Goal: Find specific page/section: Find specific page/section

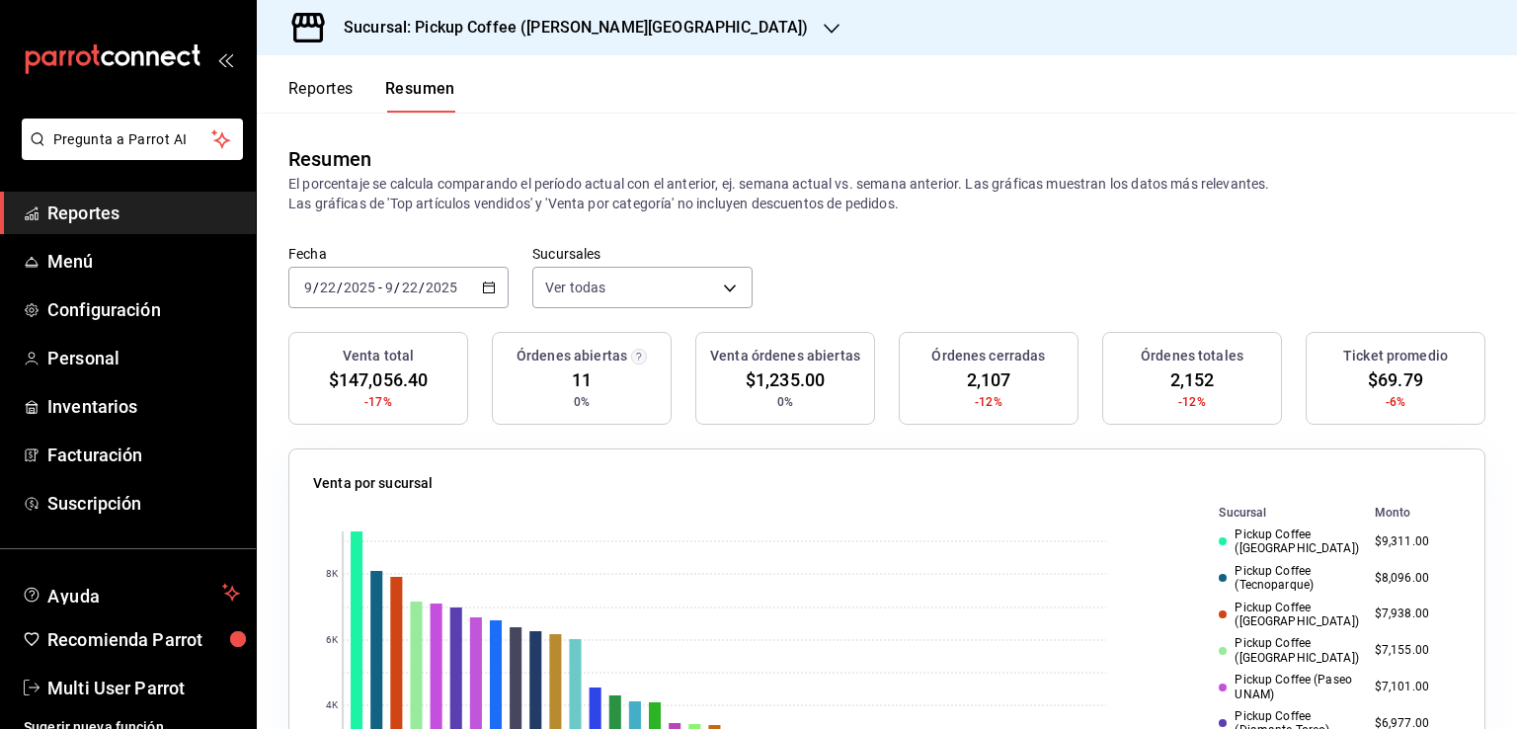
scroll to position [625, 0]
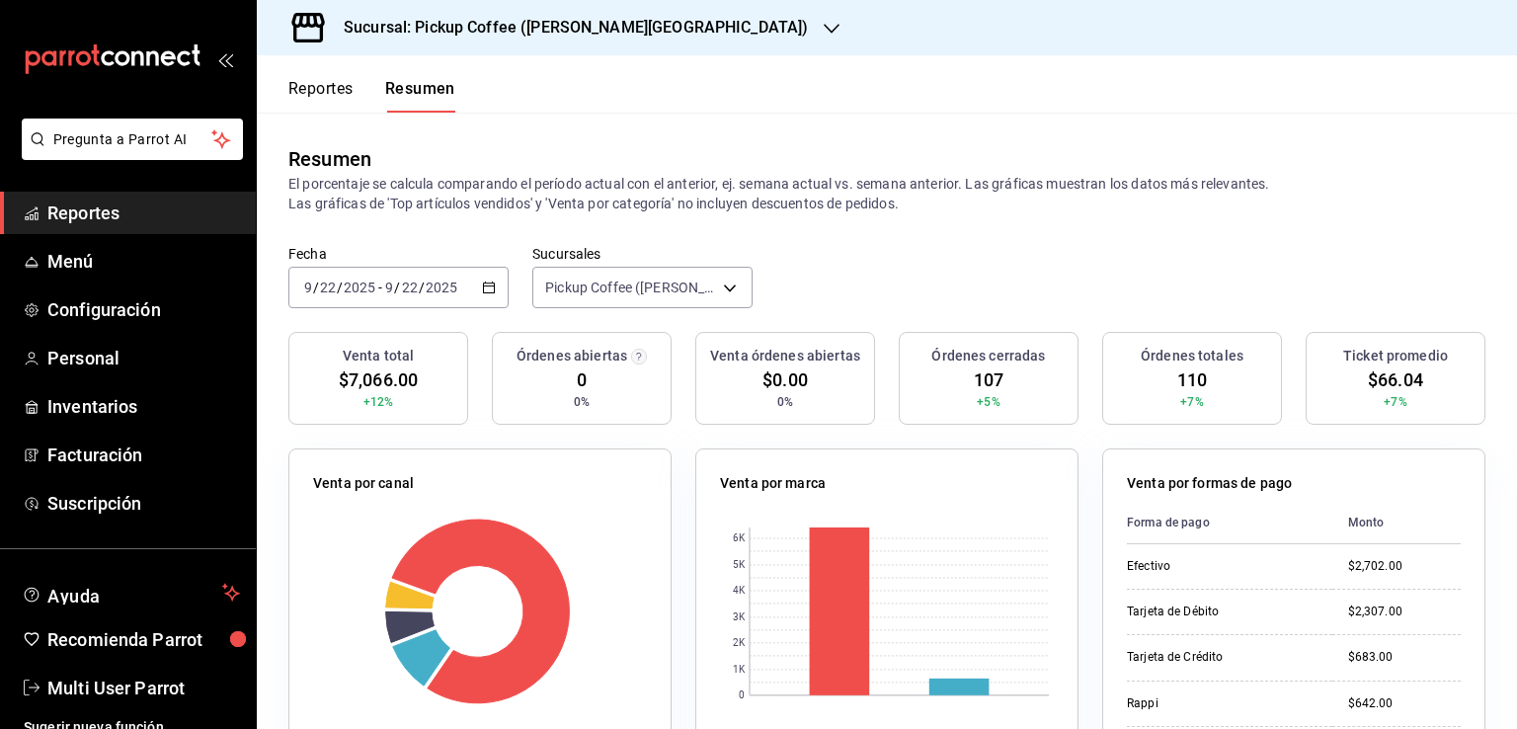
click at [619, 39] on h3 "Sucursal: Pickup Coffee ([PERSON_NAME][GEOGRAPHIC_DATA])" at bounding box center [568, 28] width 480 height 24
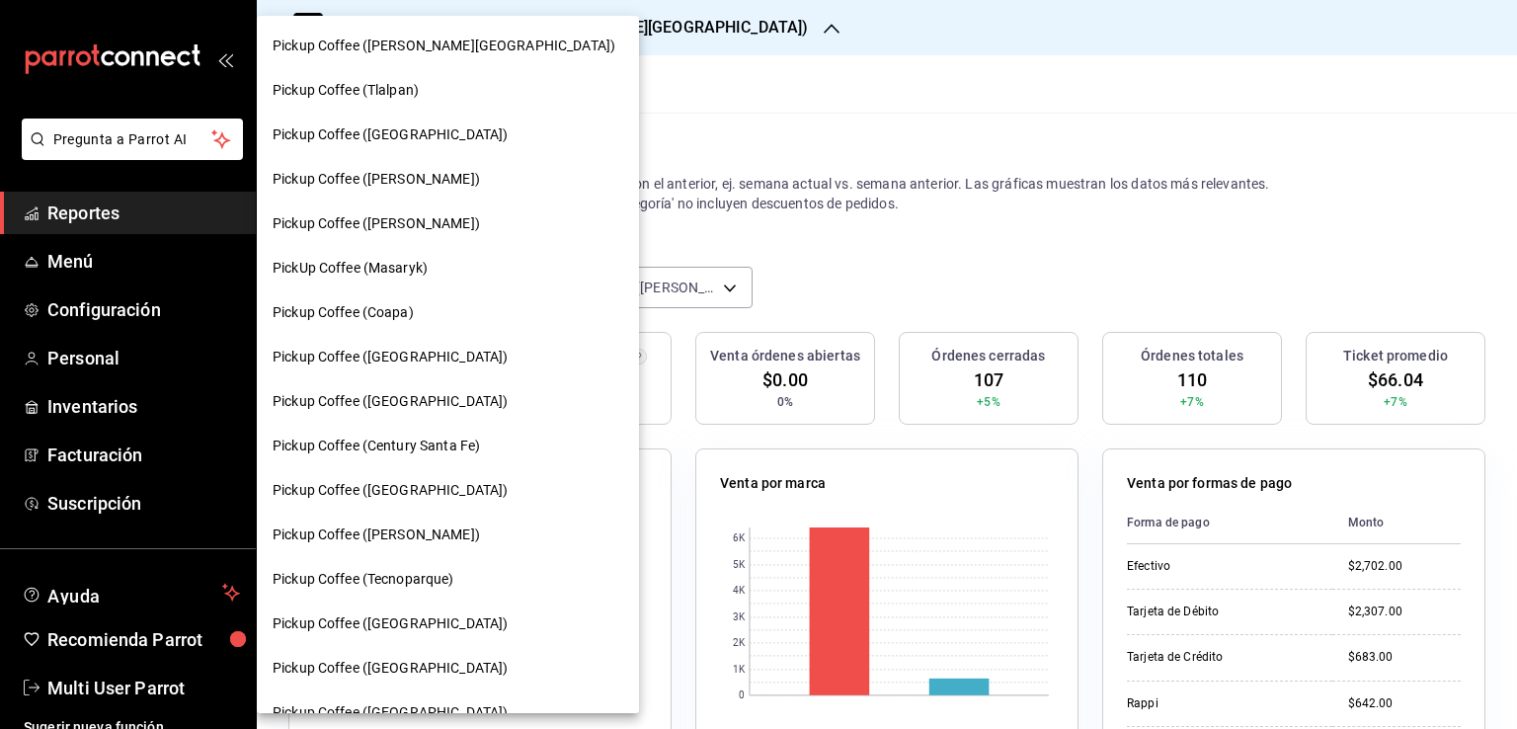
click at [757, 65] on div at bounding box center [758, 364] width 1517 height 729
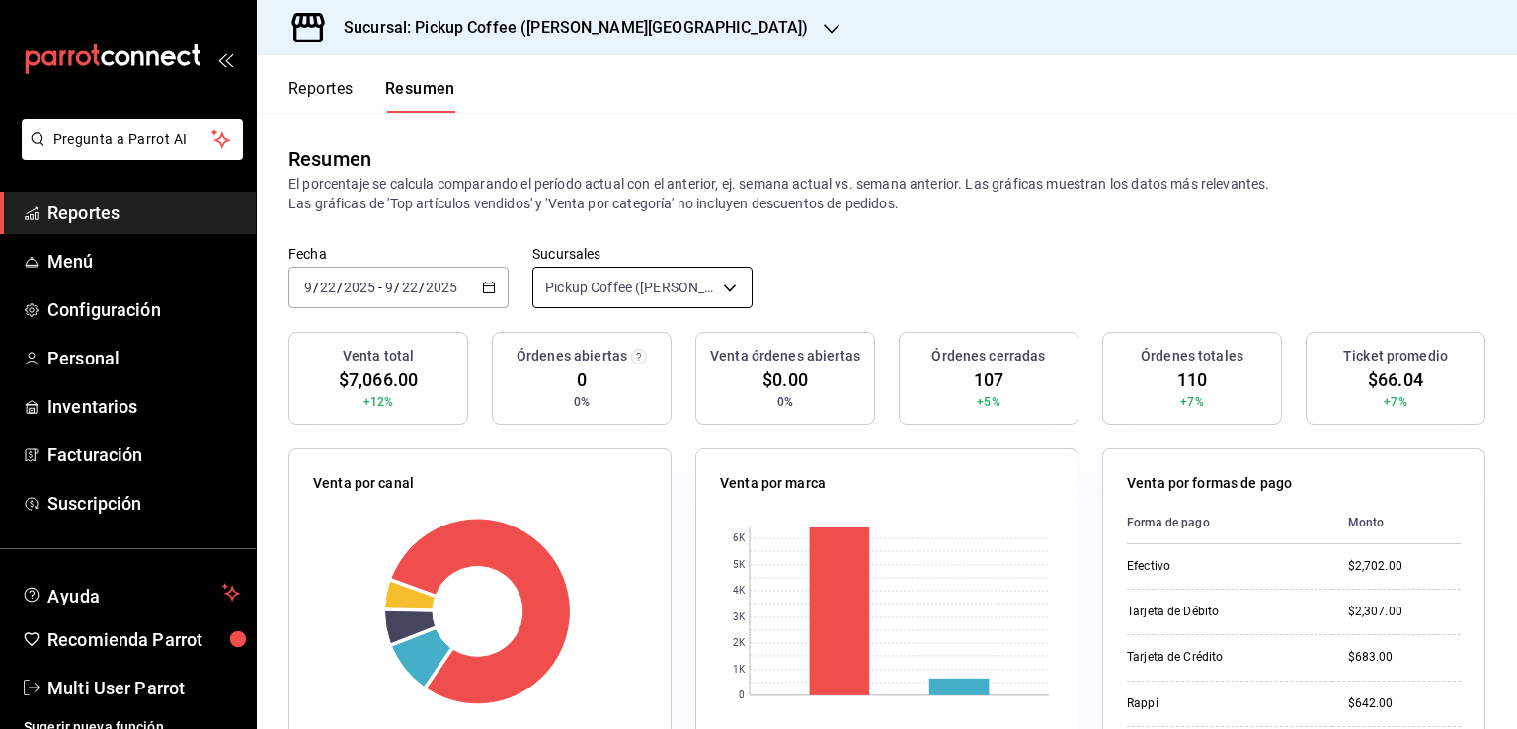
click at [730, 278] on body "Pregunta a Parrot AI Reportes Menú Configuración Personal Inventarios Facturaci…" at bounding box center [758, 364] width 1517 height 729
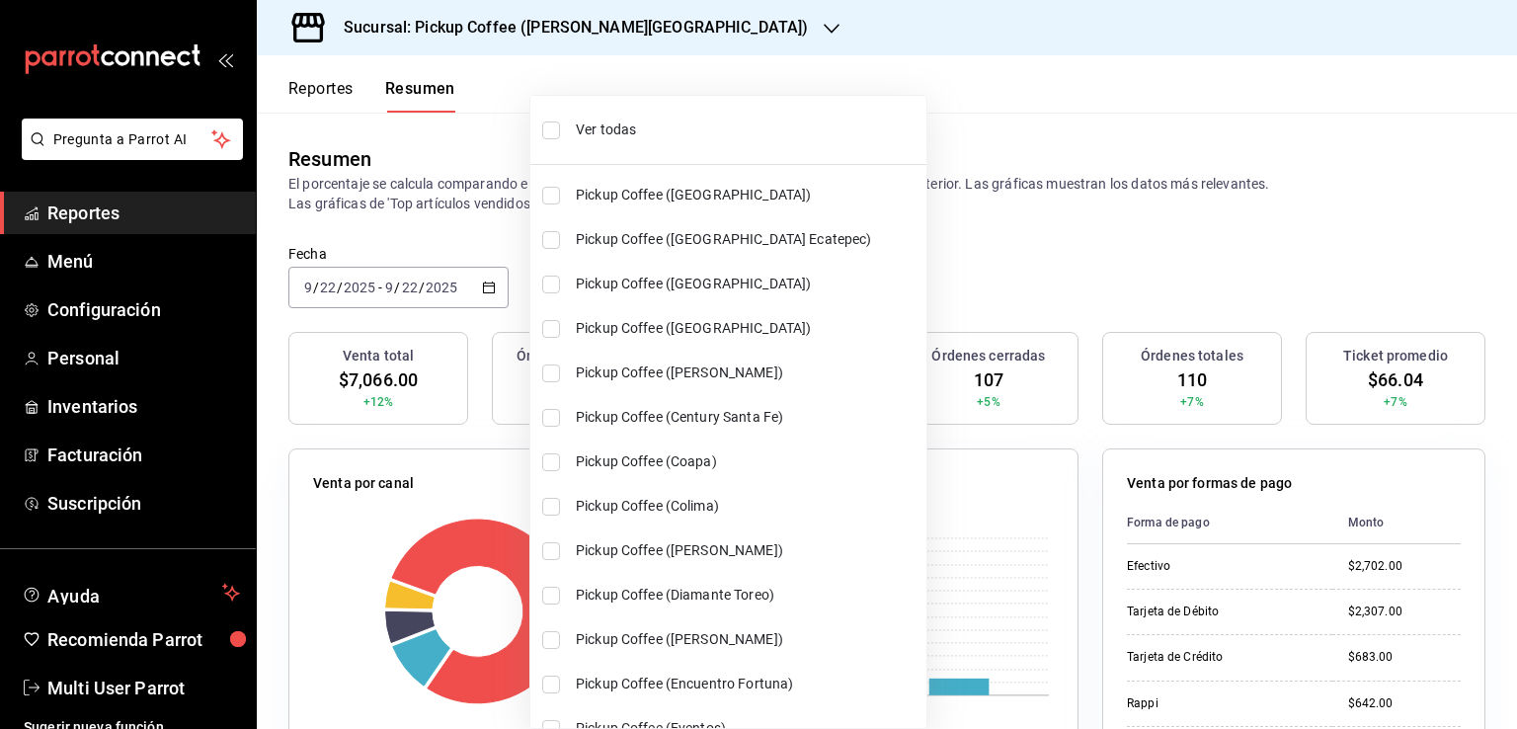
click at [657, 140] on li "Ver todas" at bounding box center [728, 130] width 396 height 52
type input "[object Object],[object Object],[object Object],[object Object],[object Object]…"
checkbox input "true"
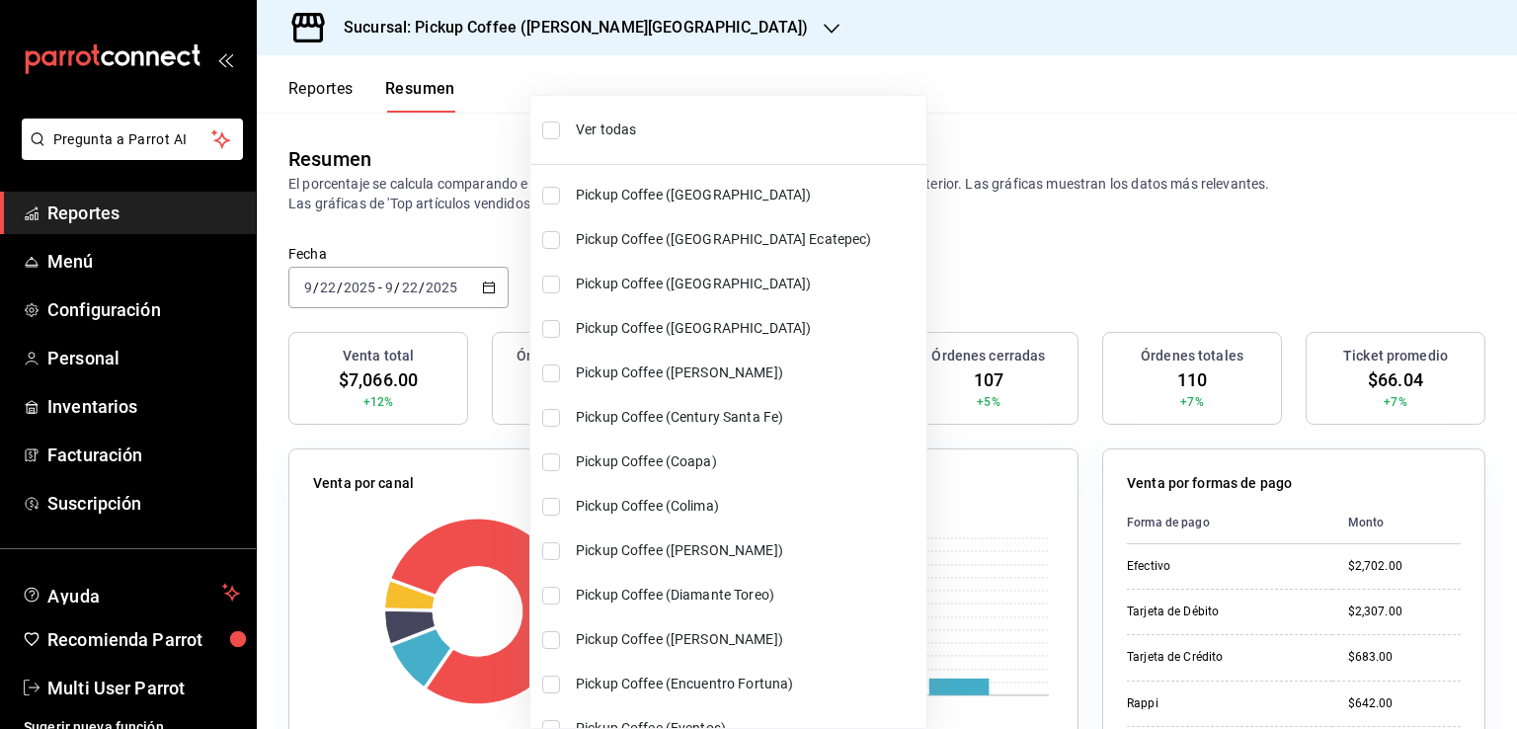
checkbox input "true"
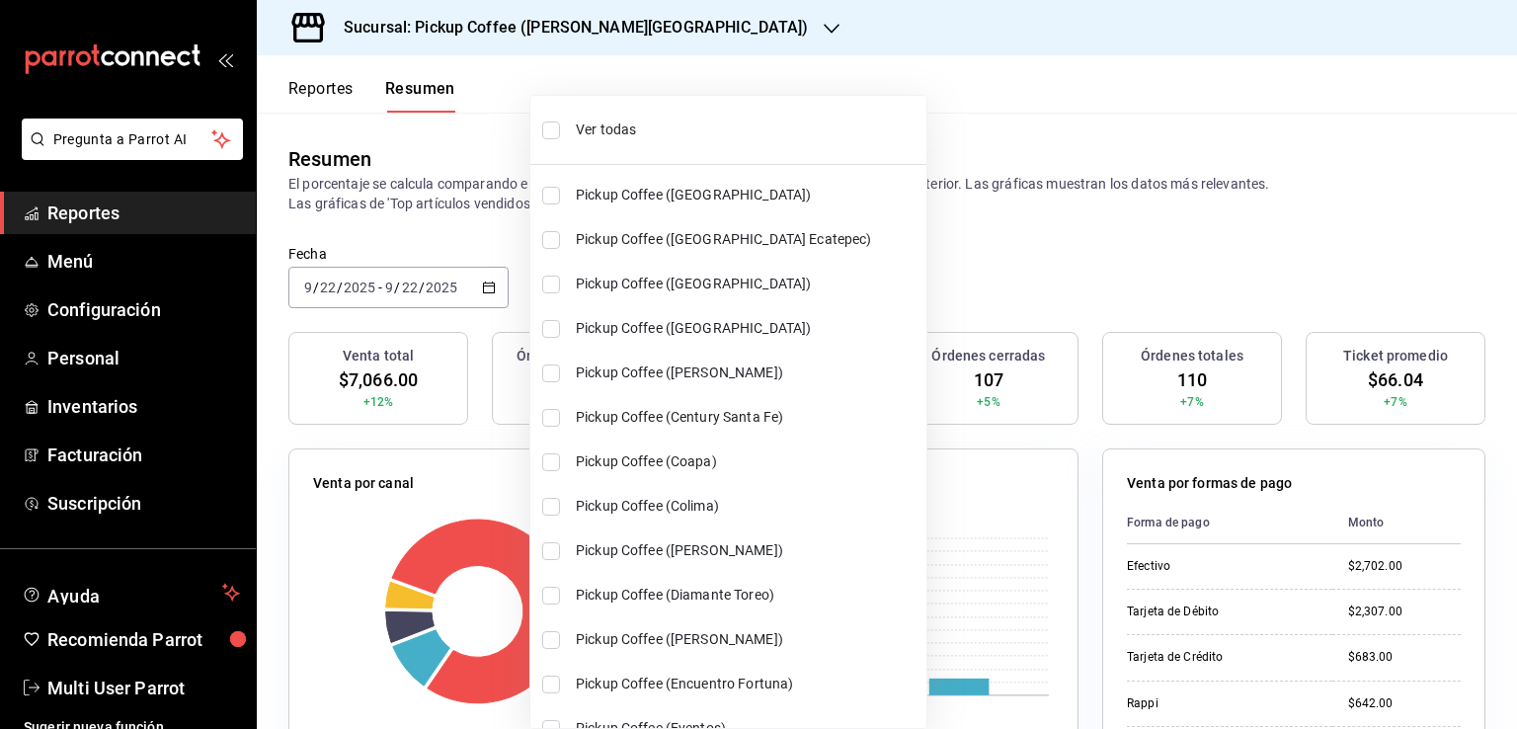
checkbox input "true"
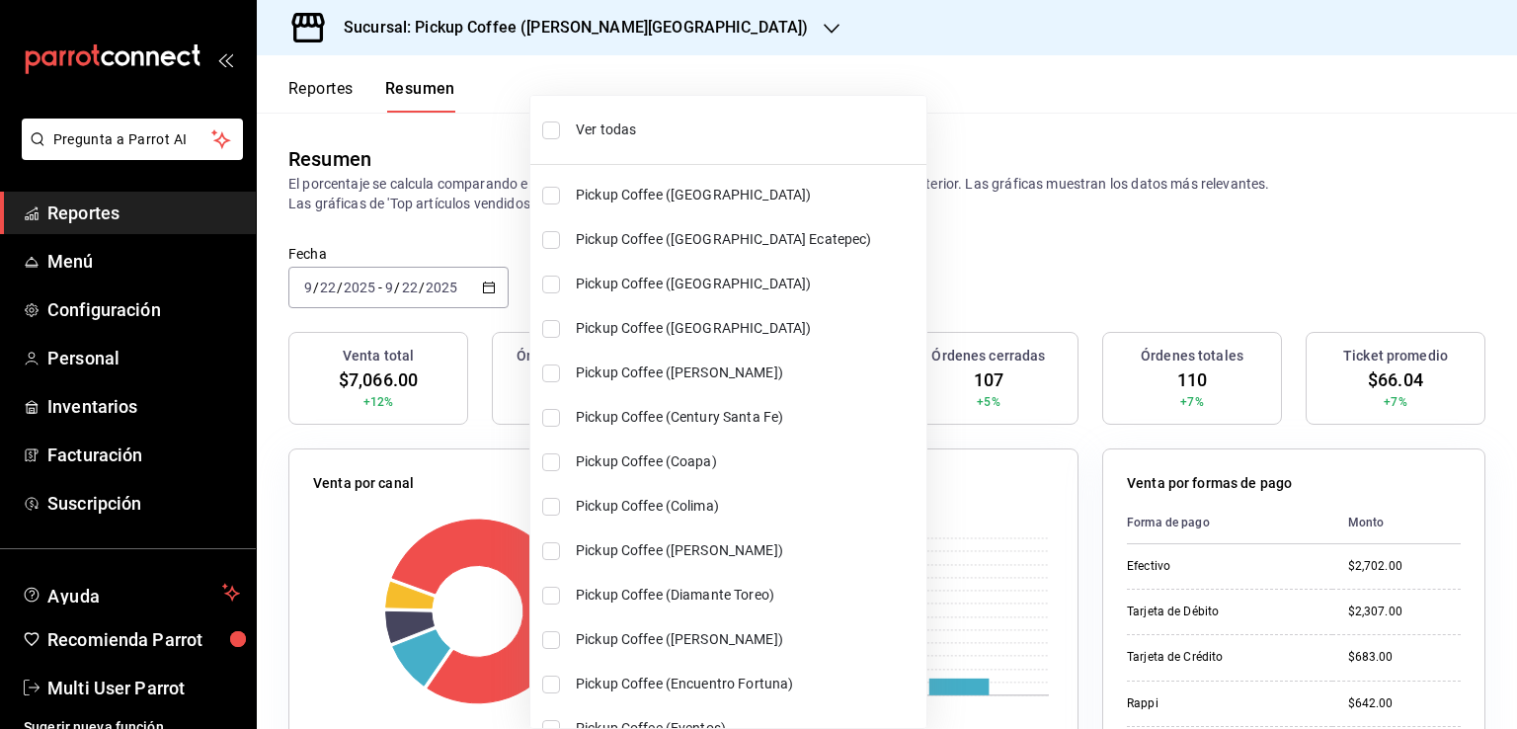
checkbox input "true"
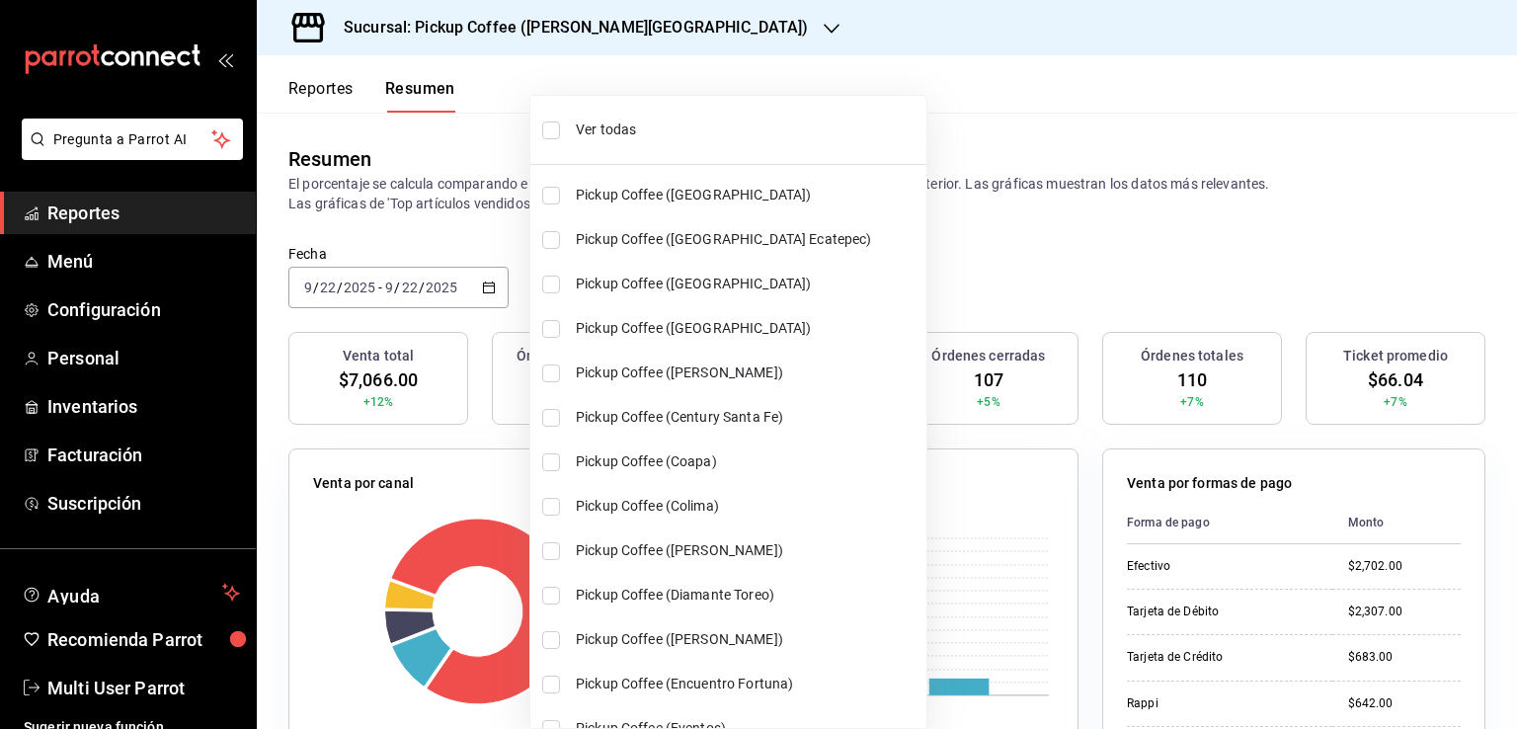
checkbox input "true"
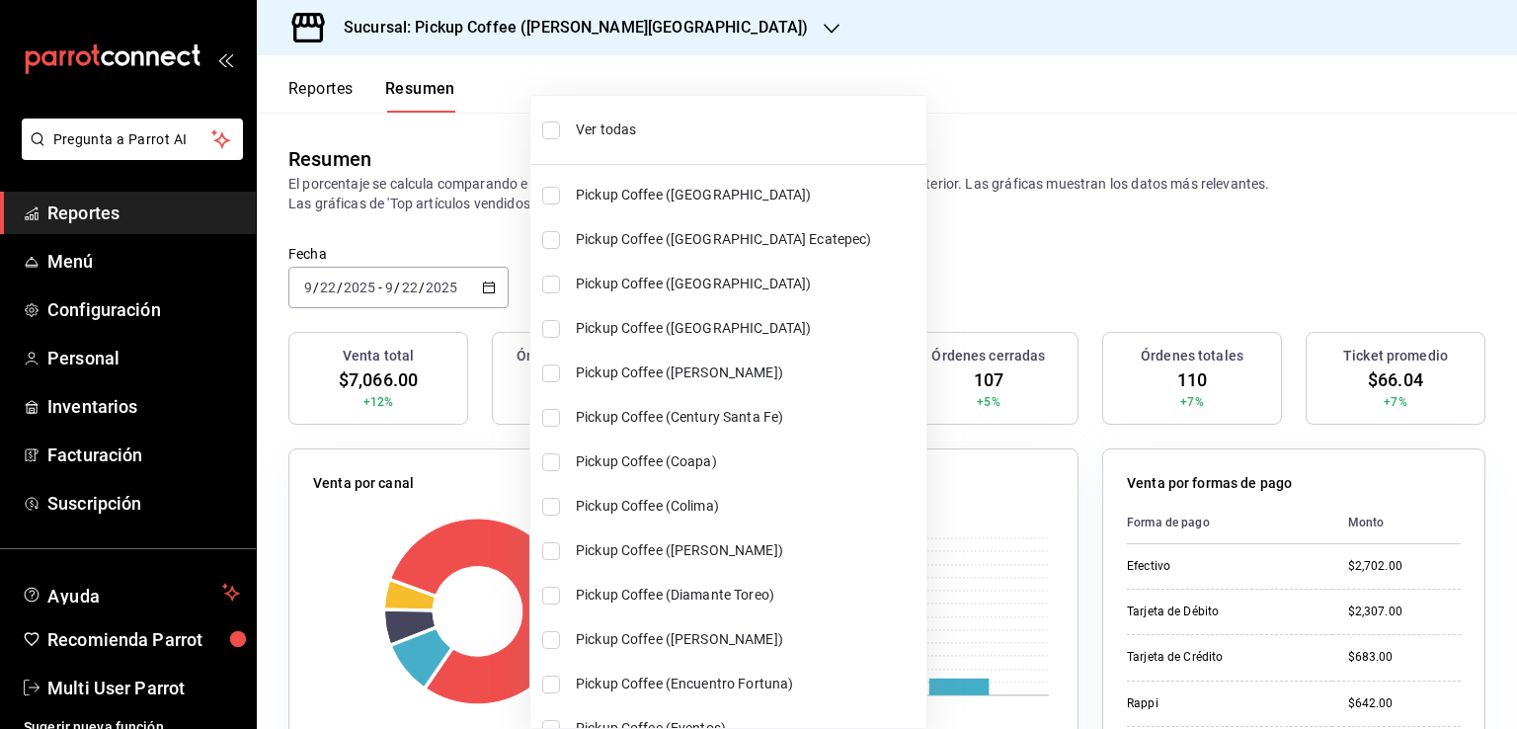
checkbox input "true"
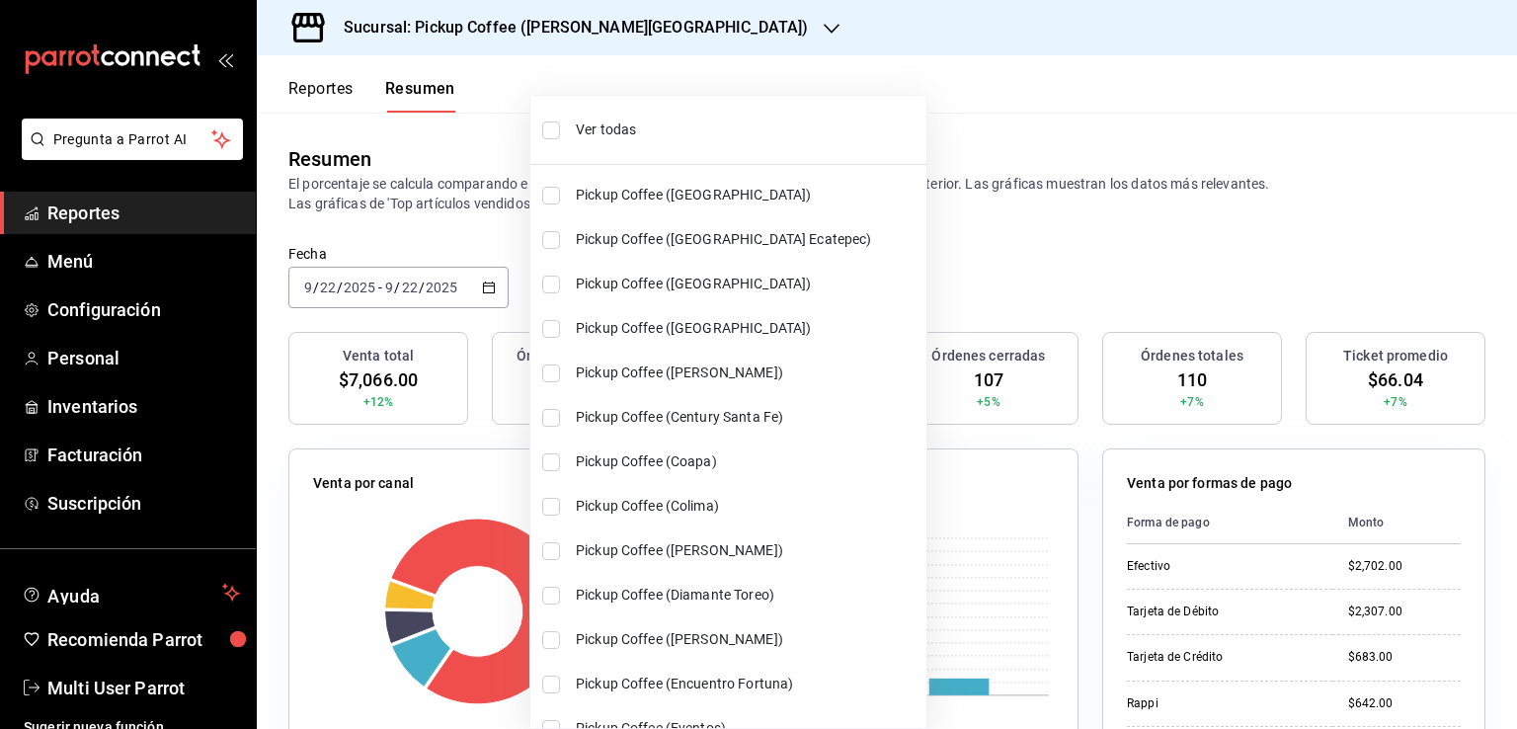
checkbox input "true"
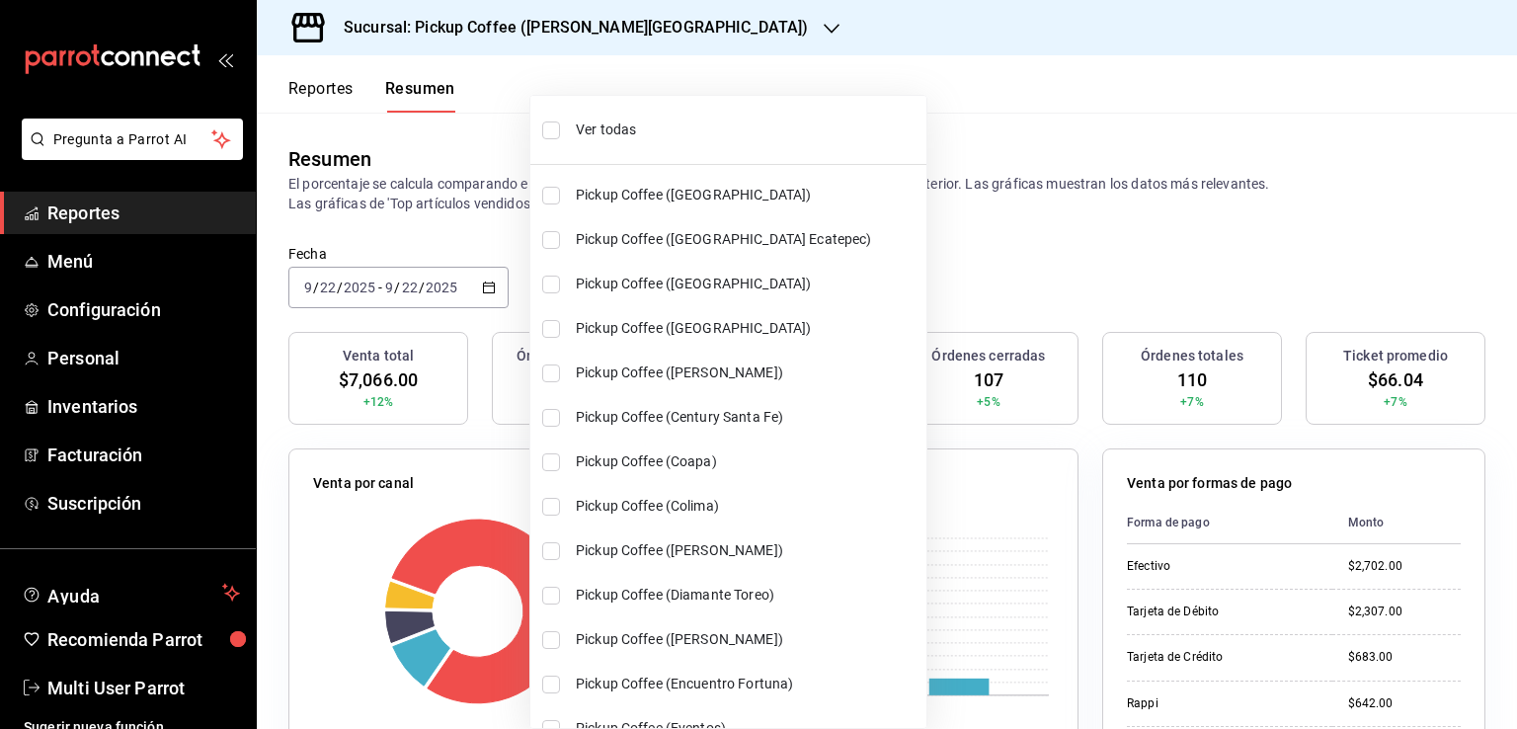
checkbox input "true"
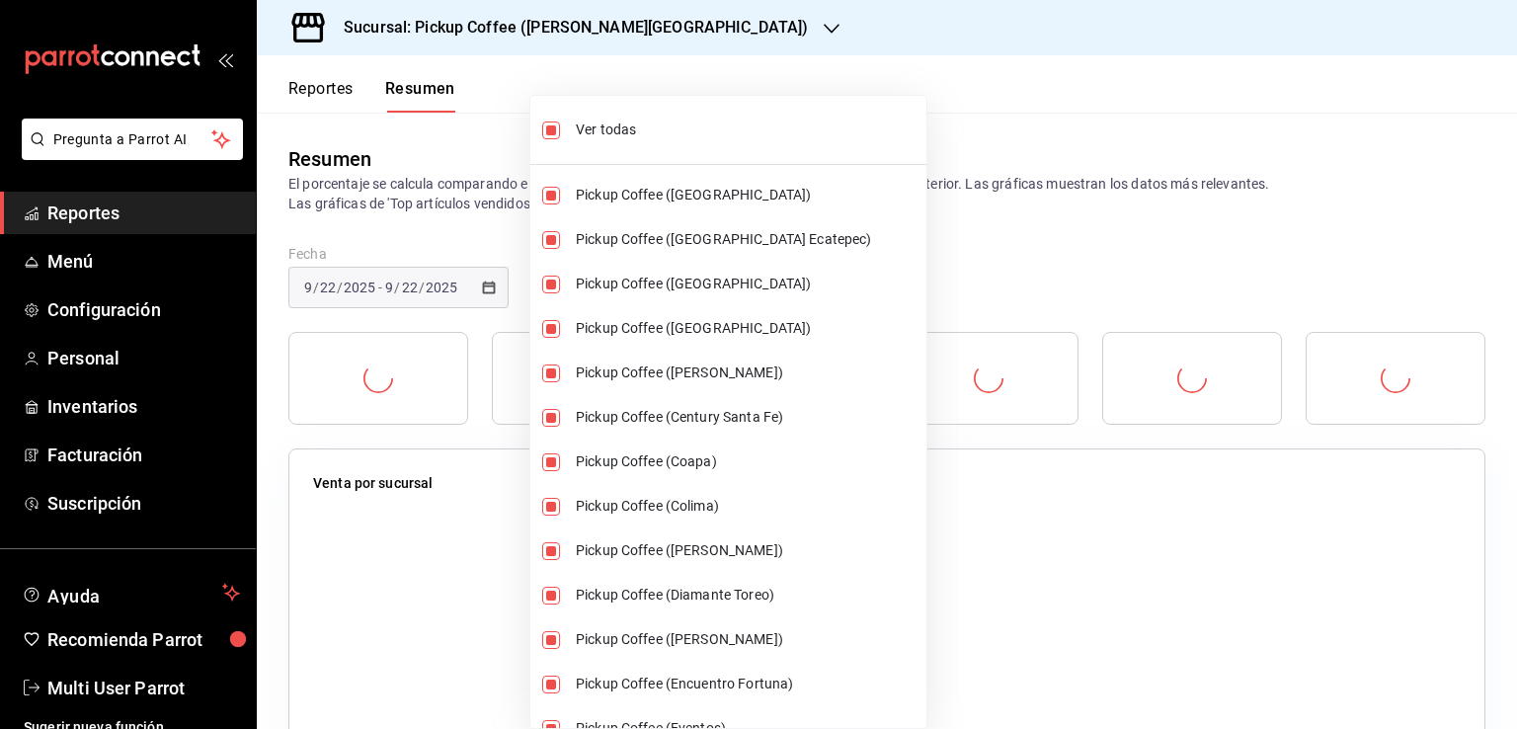
click at [1049, 100] on div at bounding box center [758, 364] width 1517 height 729
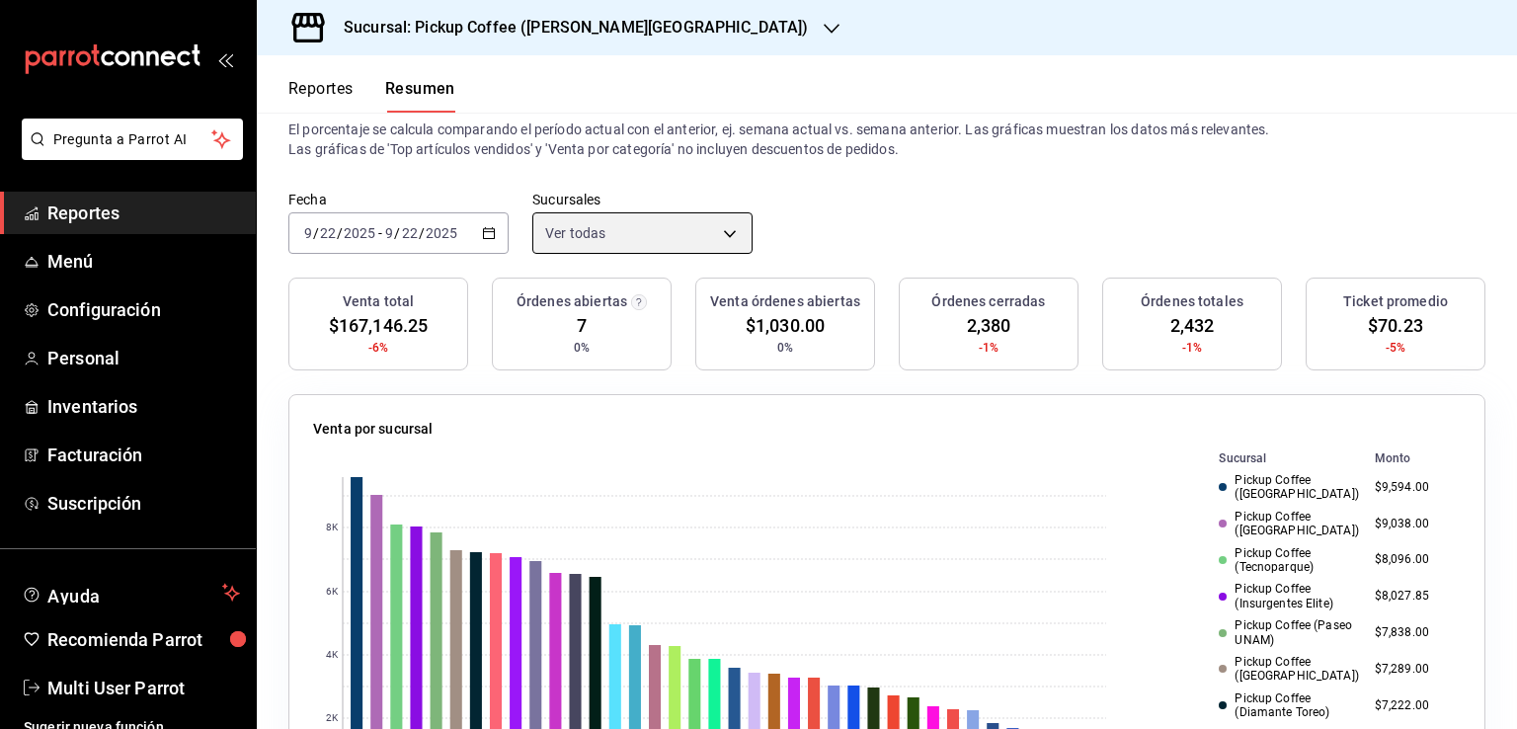
scroll to position [50, 0]
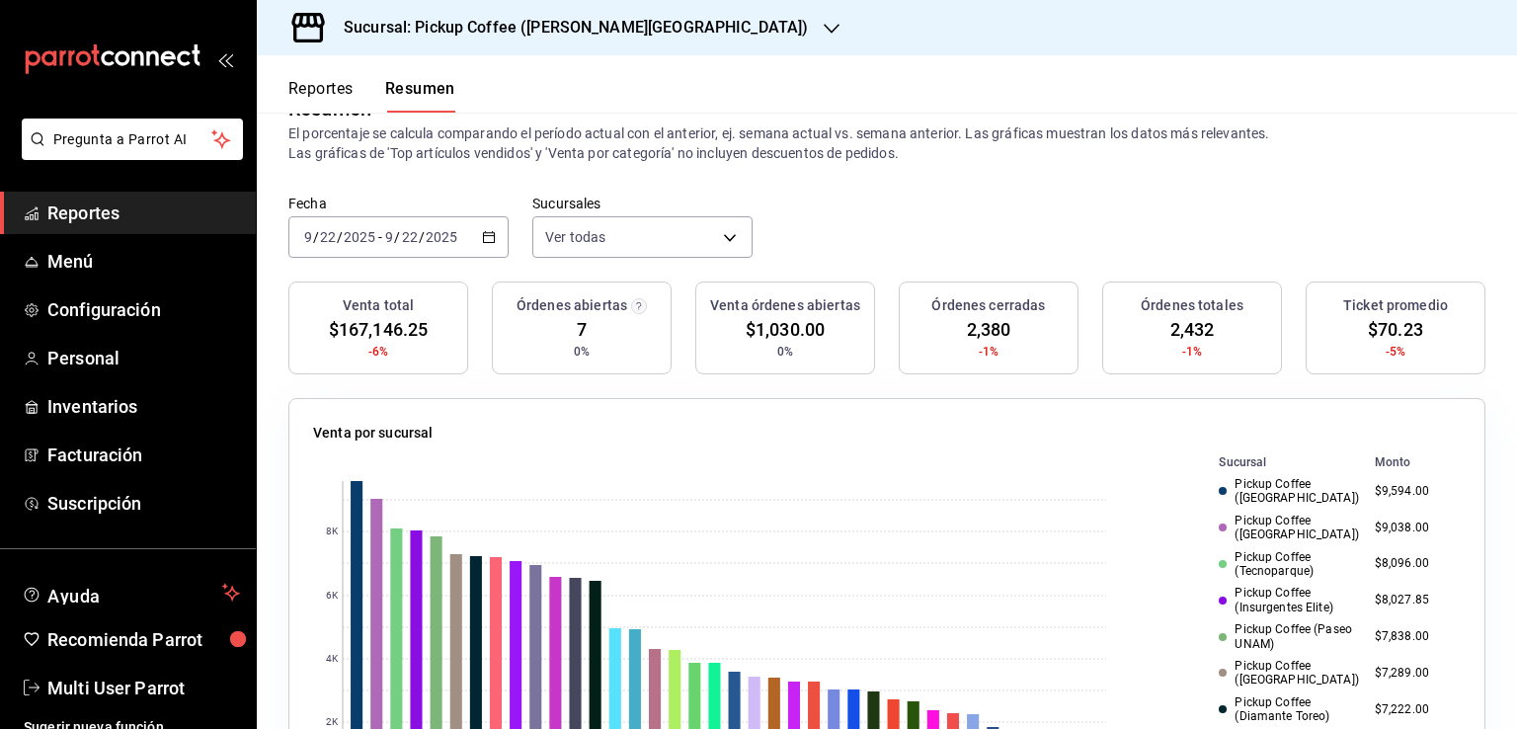
click at [605, 16] on h3 "Sucursal: Pickup Coffee ([PERSON_NAME][GEOGRAPHIC_DATA])" at bounding box center [568, 28] width 480 height 24
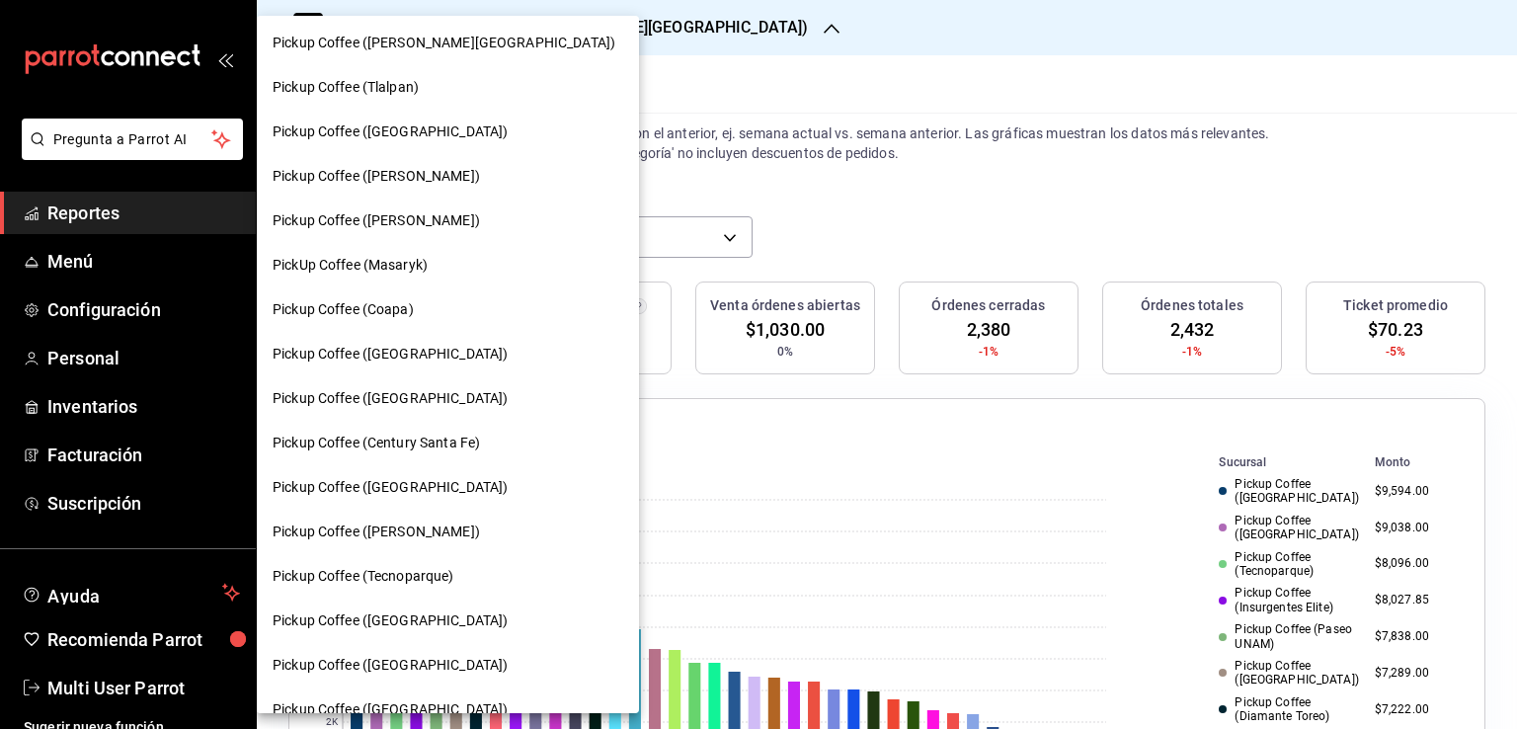
scroll to position [0, 0]
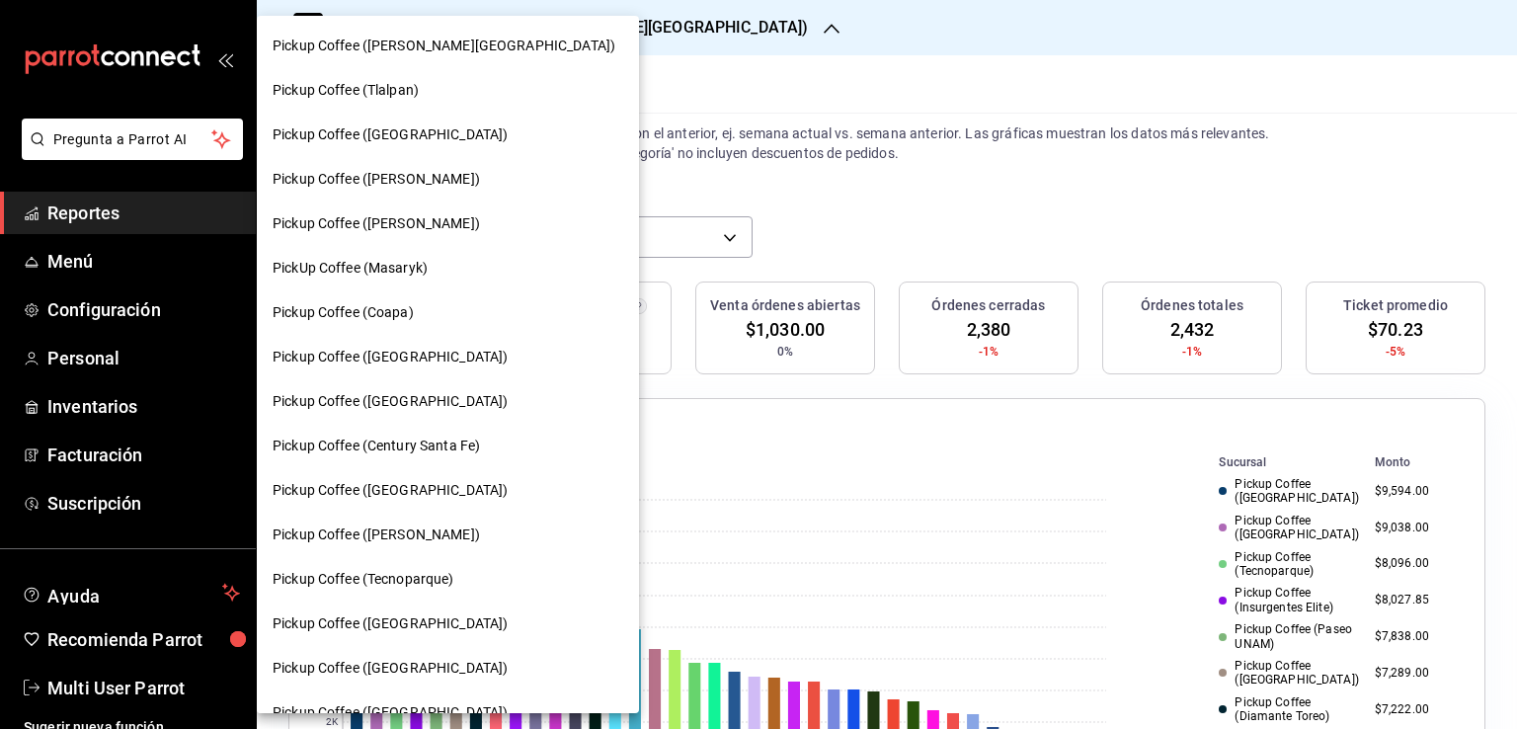
click at [787, 164] on div at bounding box center [758, 364] width 1517 height 729
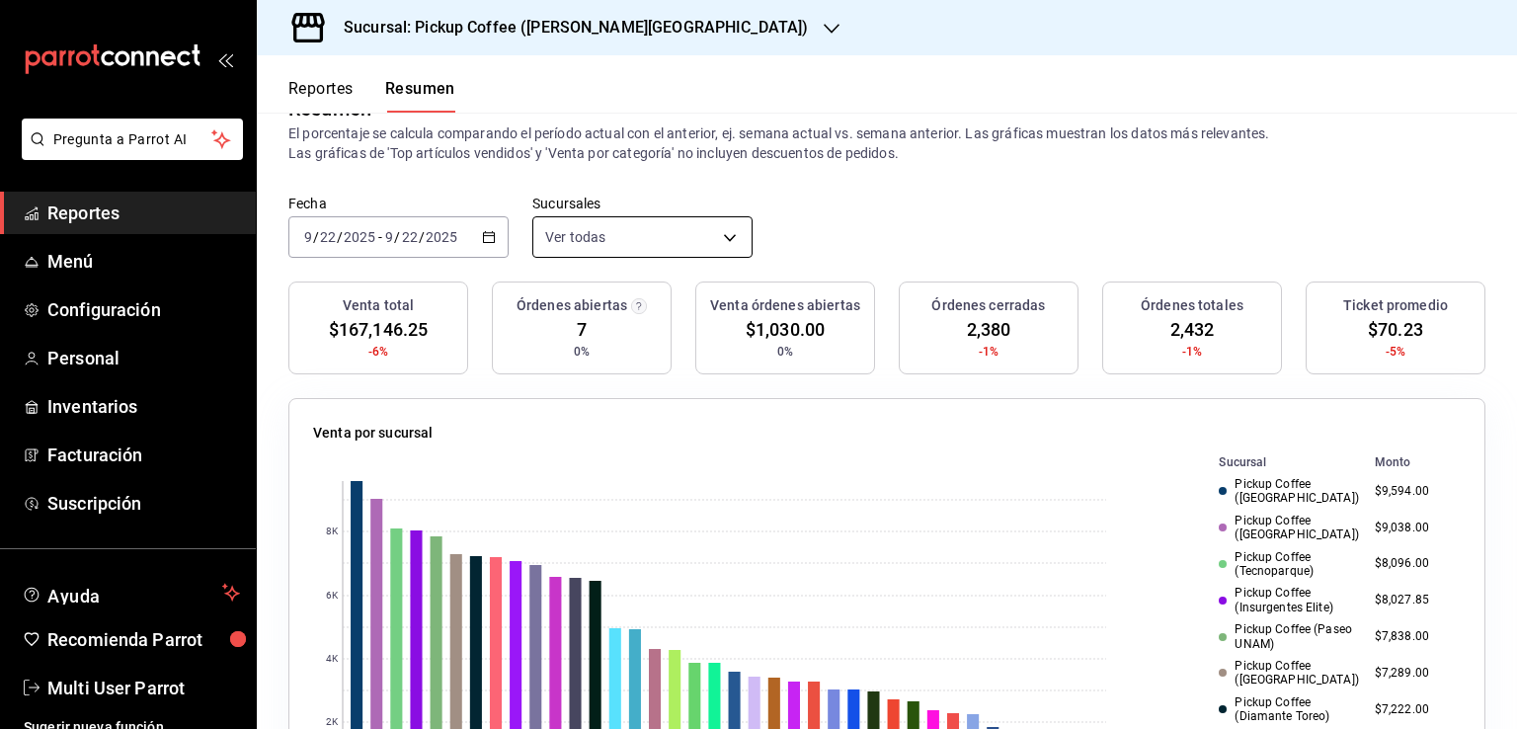
click at [660, 241] on body "Pregunta a Parrot AI Reportes Menú Configuración Personal Inventarios Facturaci…" at bounding box center [758, 364] width 1517 height 729
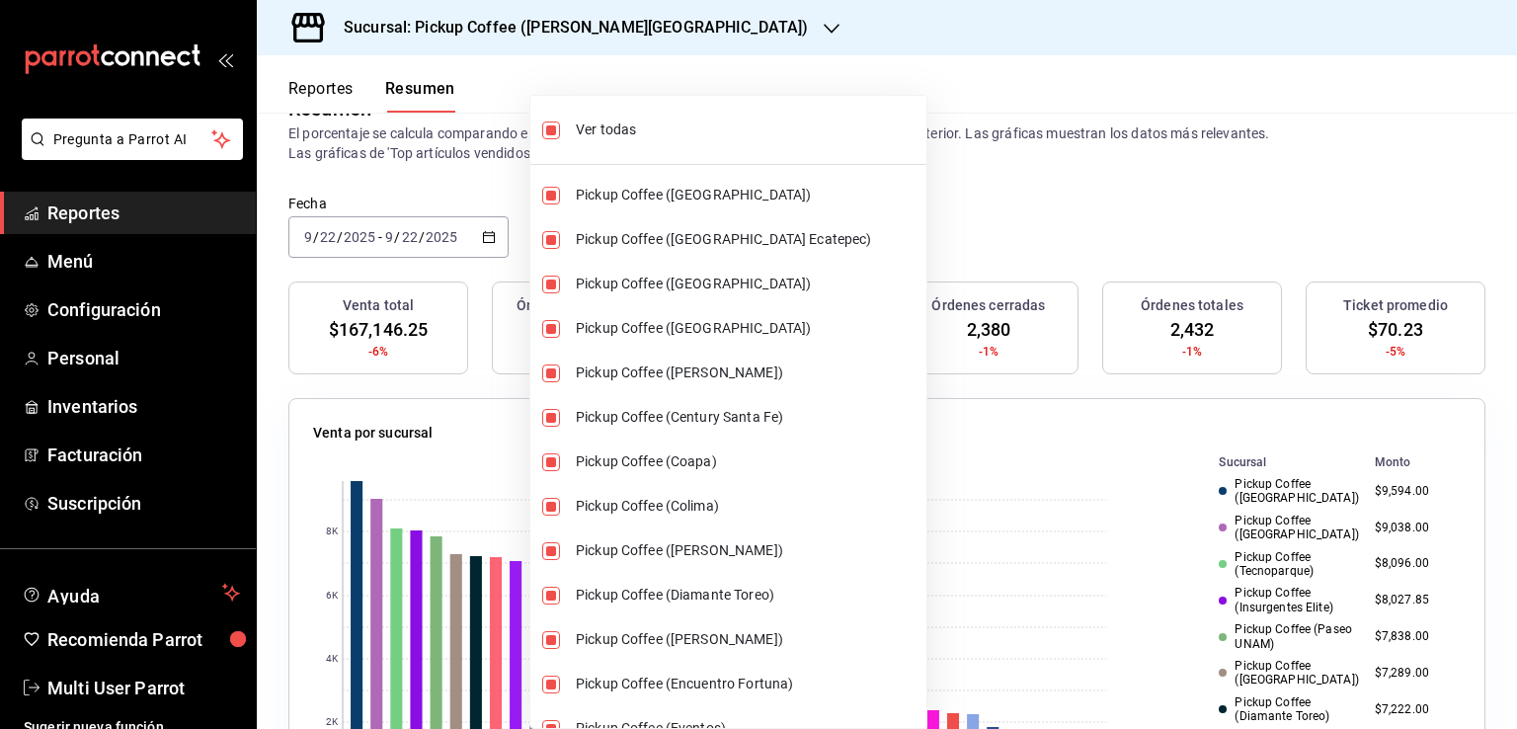
click at [988, 195] on div at bounding box center [758, 364] width 1517 height 729
